Goal: Information Seeking & Learning: Compare options

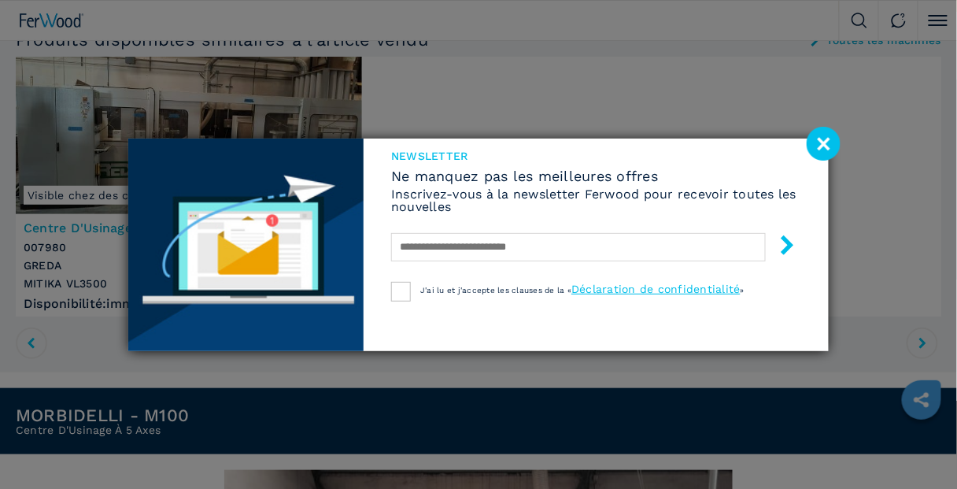
scroll to position [63, 0]
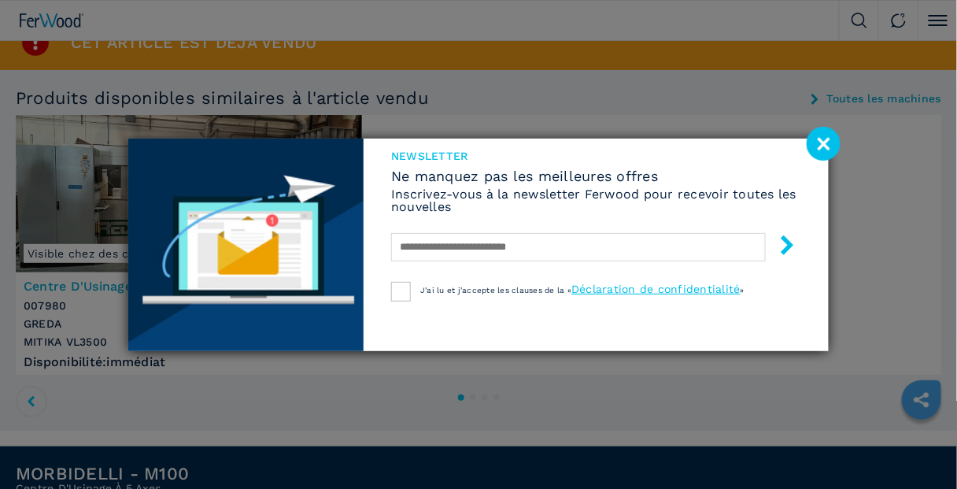
click at [828, 143] on image at bounding box center [824, 144] width 34 height 34
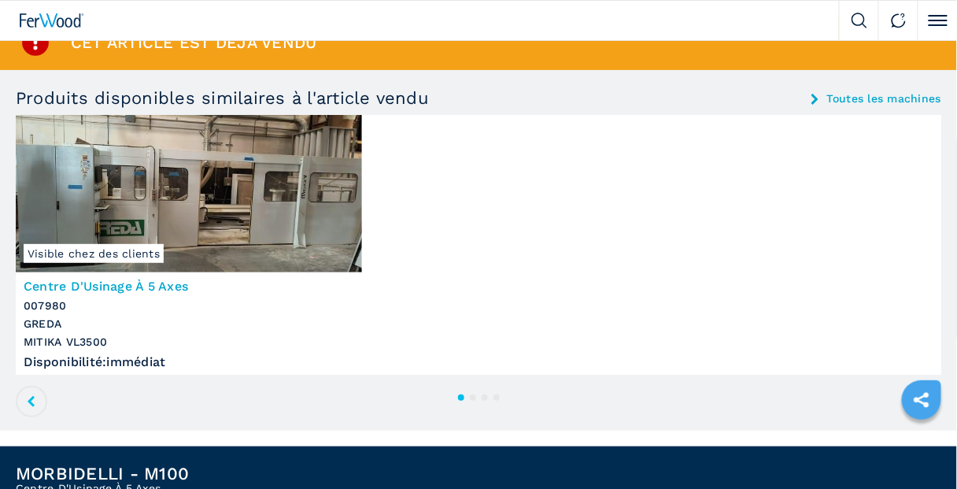
click at [306, 225] on img at bounding box center [189, 193] width 346 height 157
click at [474, 399] on button "2" at bounding box center [473, 397] width 6 height 6
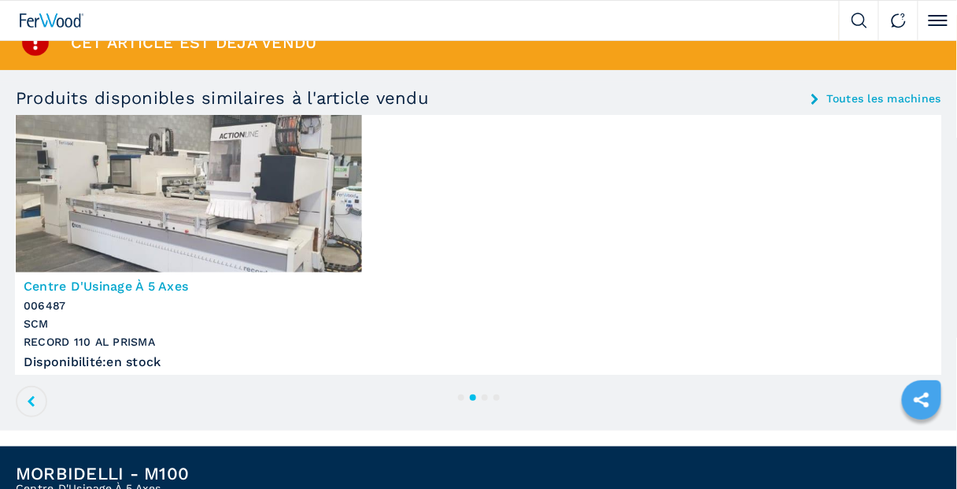
click at [465, 400] on button "1" at bounding box center [461, 397] width 6 height 6
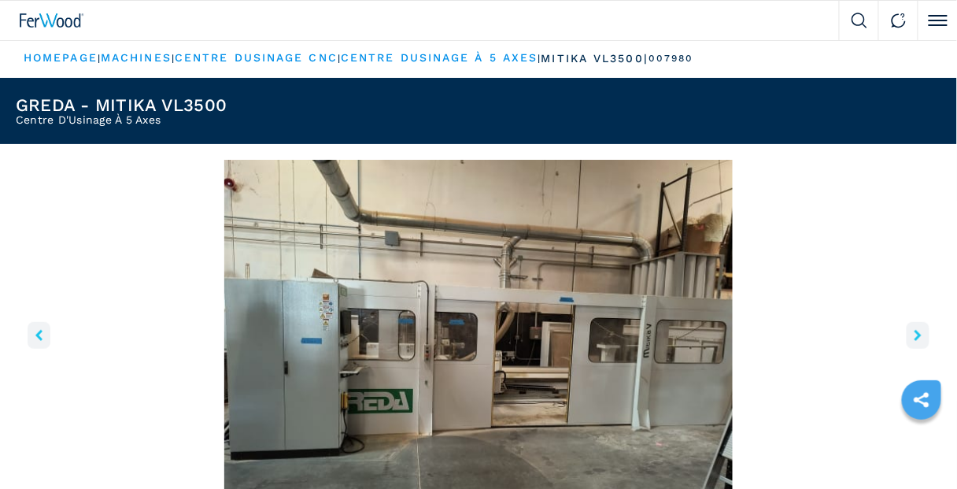
click at [915, 336] on icon "right-button" at bounding box center [918, 335] width 7 height 11
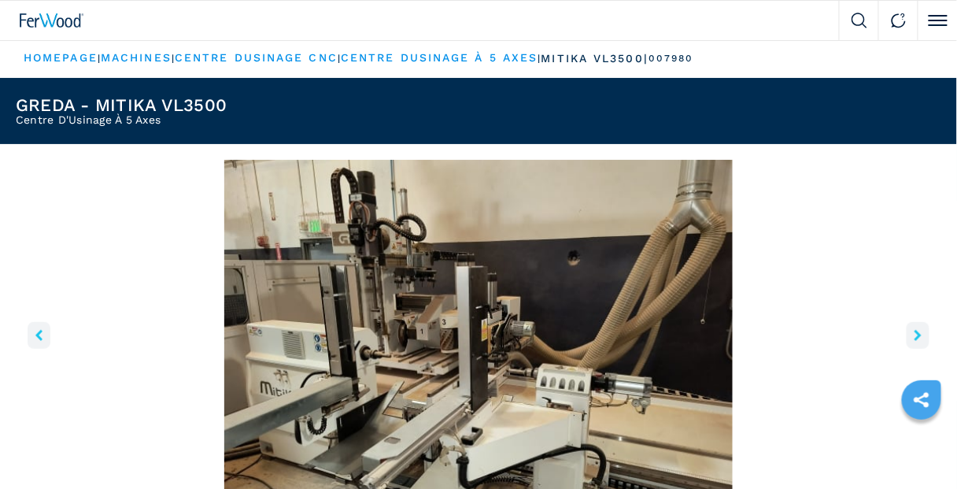
click at [915, 336] on icon "right-button" at bounding box center [918, 335] width 7 height 11
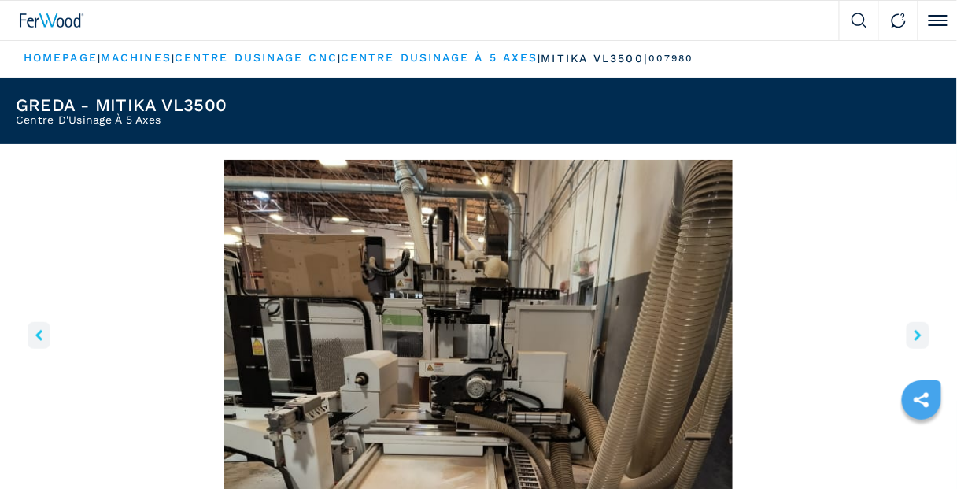
click at [917, 336] on icon "right-button" at bounding box center [918, 335] width 7 height 11
